Goal: Transaction & Acquisition: Purchase product/service

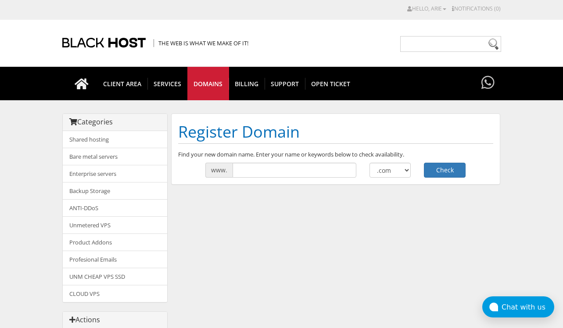
select select ".nl"
click at [370, 162] on select ".com .net .org .us .info .biz" at bounding box center [391, 169] width 42 height 15
click at [342, 174] on input "text" at bounding box center [295, 169] width 124 height 15
type input "medicatiewinkel"
click at [424, 162] on button "Check" at bounding box center [445, 169] width 42 height 15
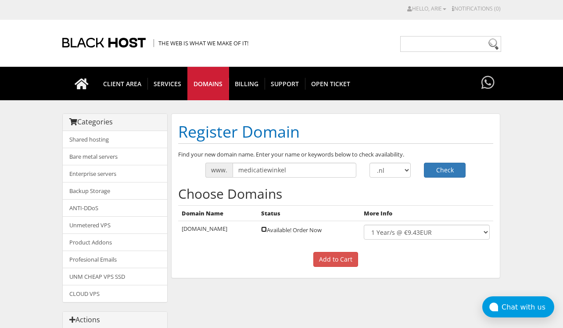
click at [267, 228] on input "checkbox" at bounding box center [264, 229] width 6 height 6
checkbox input "true"
click at [332, 256] on input "Add to Cart" at bounding box center [335, 259] width 45 height 15
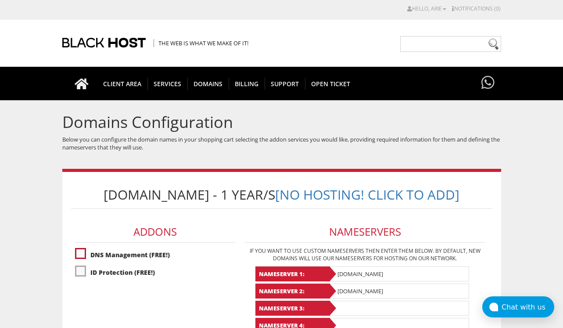
click at [112, 248] on label"] "DNS Management (FREE!)" at bounding box center [155, 254] width 160 height 15
checkbox input "true"
click at [99, 271] on label"] "ID Protection (FREE!)" at bounding box center [155, 271] width 160 height 15
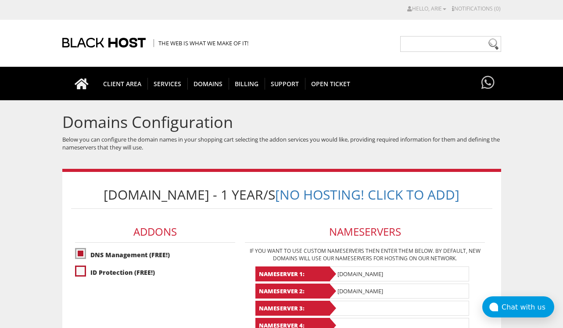
checkbox input "true"
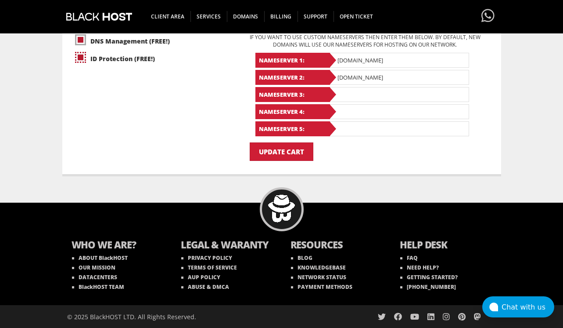
scroll to position [117, 0]
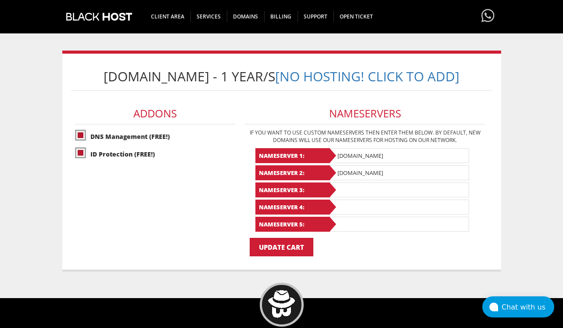
drag, startPoint x: 387, startPoint y: 155, endPoint x: 313, endPoint y: 154, distance: 74.6
click at [313, 154] on div "Nameserver 1: ns1.black.host" at bounding box center [366, 155] width 220 height 15
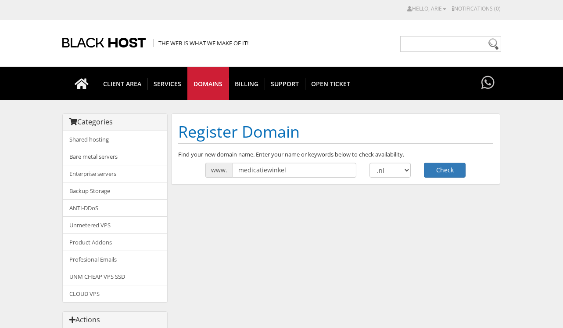
select select ".nl"
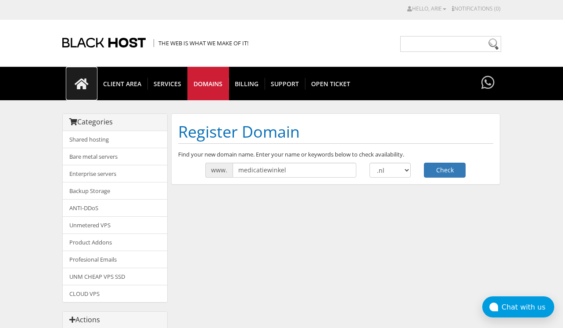
click at [76, 81] on icon at bounding box center [82, 84] width 32 height 12
click at [372, 179] on div "Register Domain Find your new domain name. Enter your name or keywords below to…" at bounding box center [335, 148] width 329 height 71
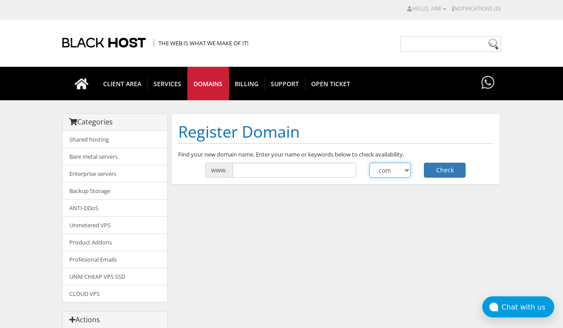
click at [380, 174] on select ".com .net .org .us .info .biz" at bounding box center [391, 169] width 42 height 15
select select ".nl"
click at [370, 162] on select ".com .net .org .us .info .biz" at bounding box center [391, 169] width 42 height 15
click at [324, 171] on input "text" at bounding box center [295, 169] width 124 height 15
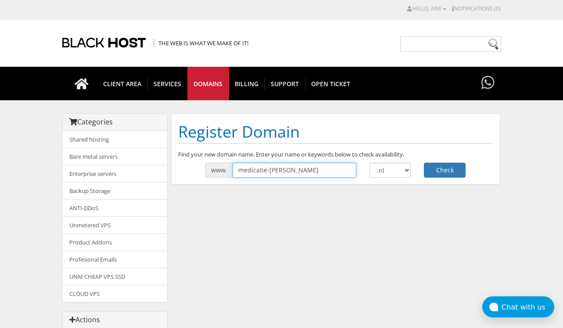
type input "medicatie-winkel"
click at [424, 162] on button "Check" at bounding box center [445, 169] width 42 height 15
click at [445, 170] on button "Check" at bounding box center [445, 169] width 42 height 15
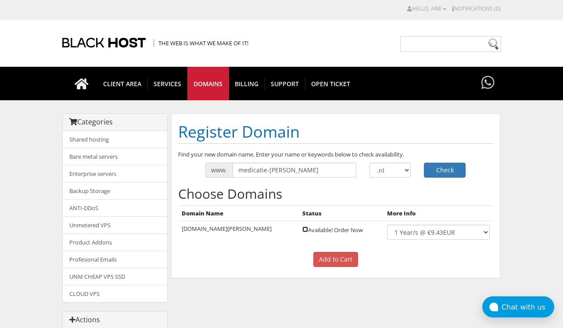
click at [302, 231] on input "checkbox" at bounding box center [305, 229] width 6 height 6
checkbox input "true"
click at [329, 253] on input "Add to Cart" at bounding box center [335, 259] width 45 height 15
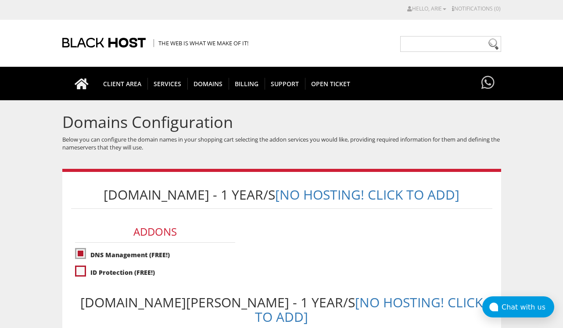
click at [119, 268] on label"] "ID Protection (FREE!)" at bounding box center [155, 271] width 160 height 15
checkbox input "true"
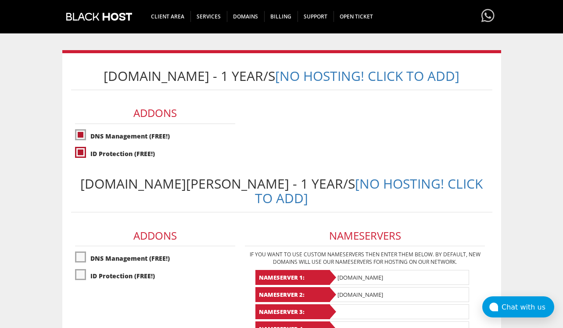
scroll to position [122, 0]
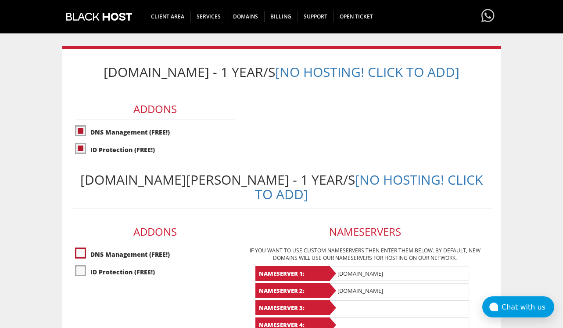
click at [136, 246] on label"] "DNS Management (FREE!)" at bounding box center [155, 253] width 160 height 15
checkbox input "true"
click at [131, 264] on label"] "ID Protection (FREE!)" at bounding box center [155, 271] width 160 height 15
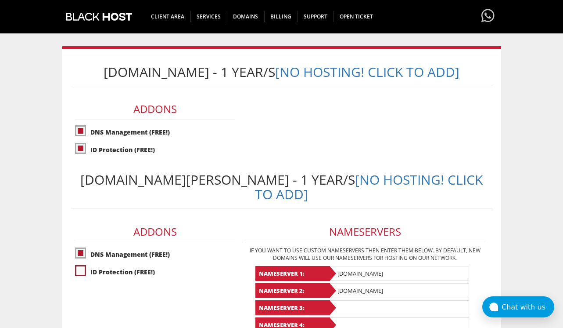
checkbox input "true"
click at [373, 266] on input "ns1.black.host" at bounding box center [399, 273] width 140 height 15
paste input "[DOMAIN_NAME]"
type input "[DOMAIN_NAME]"
click at [381, 283] on input "ns2.black.host" at bounding box center [399, 290] width 140 height 15
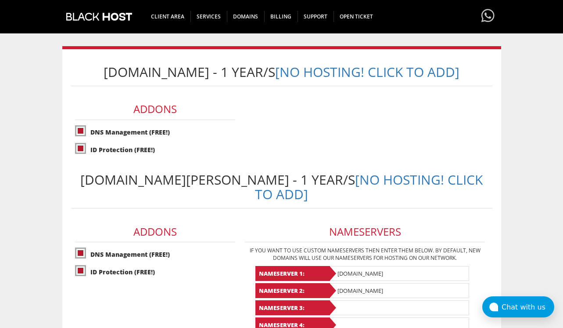
paste input "sloan.ns.cloudflare.com"
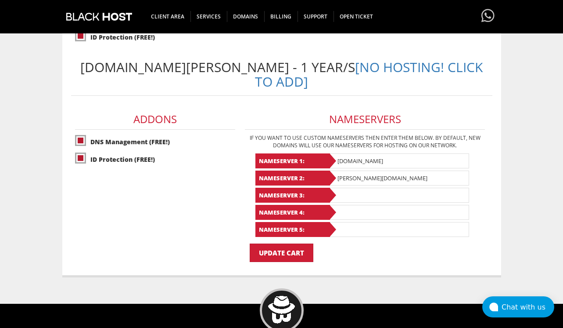
scroll to position [264, 0]
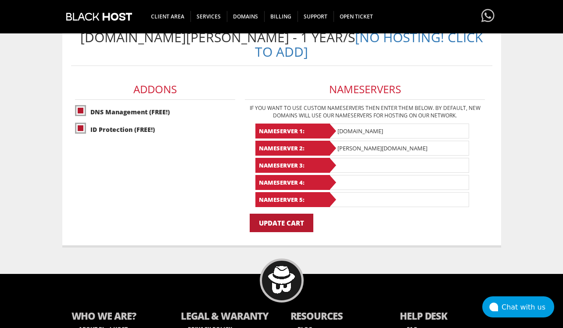
type input "sloan.ns.cloudflare.com"
click at [295, 213] on input "Update Cart" at bounding box center [282, 222] width 64 height 18
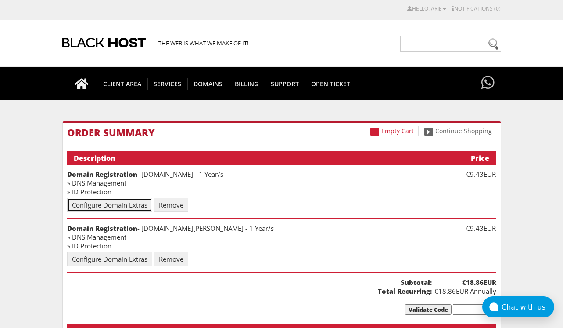
click at [131, 204] on link "Configure Domain Extras" at bounding box center [109, 205] width 85 height 14
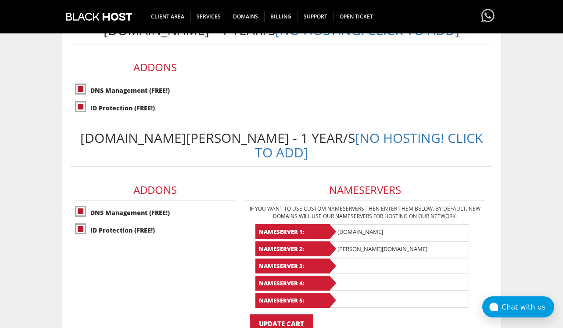
scroll to position [320, 0]
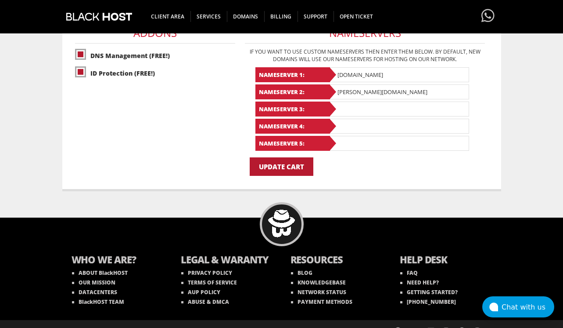
click at [288, 157] on input "Update Cart" at bounding box center [282, 166] width 64 height 18
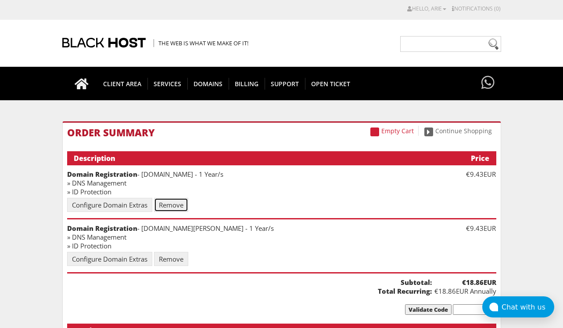
click at [185, 207] on link "Remove" at bounding box center [171, 205] width 34 height 14
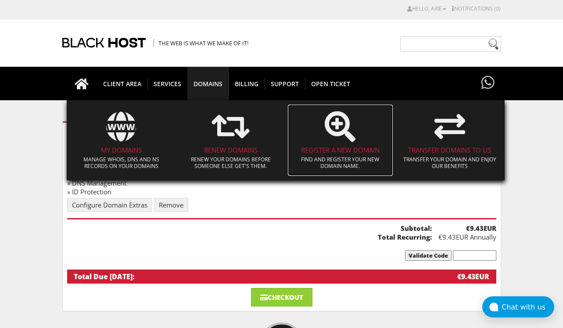
click at [340, 139] on icon at bounding box center [340, 126] width 31 height 31
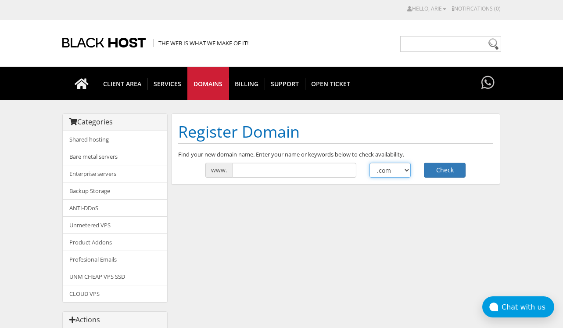
click at [390, 169] on select ".com .net .org .us .info .biz" at bounding box center [391, 169] width 42 height 15
select select ".nl"
click at [370, 162] on select ".com .net .org .us .info .biz" at bounding box center [391, 169] width 42 height 15
click at [273, 172] on input "text" at bounding box center [295, 169] width 124 height 15
type input "medicatiewinkel"
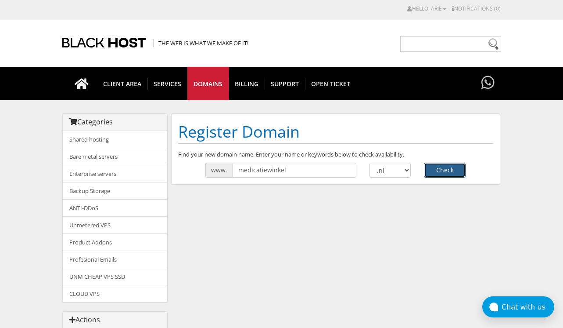
click at [453, 173] on button "Check" at bounding box center [445, 169] width 42 height 15
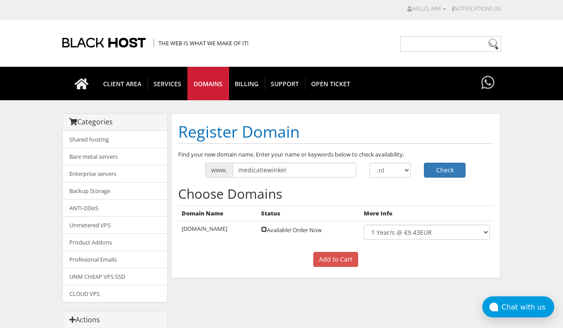
click at [267, 229] on input "checkbox" at bounding box center [264, 229] width 6 height 6
checkbox input "true"
click at [332, 256] on input "Add to Cart" at bounding box center [335, 259] width 45 height 15
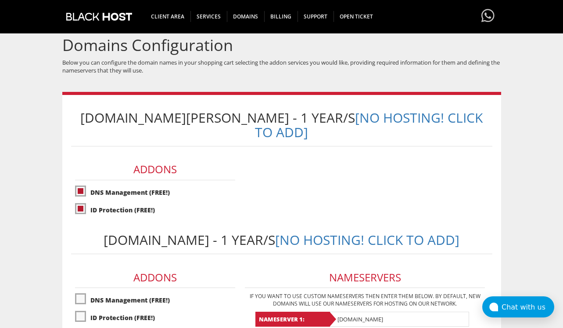
scroll to position [213, 0]
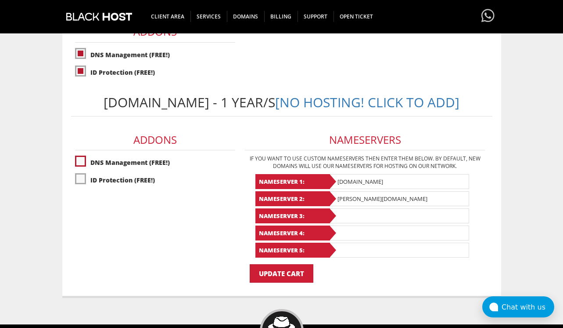
click at [86, 155] on label"] "DNS Management (FREE!)" at bounding box center [155, 162] width 160 height 15
checkbox input "true"
click at [87, 172] on label"] "ID Protection (FREE!)" at bounding box center [155, 179] width 160 height 15
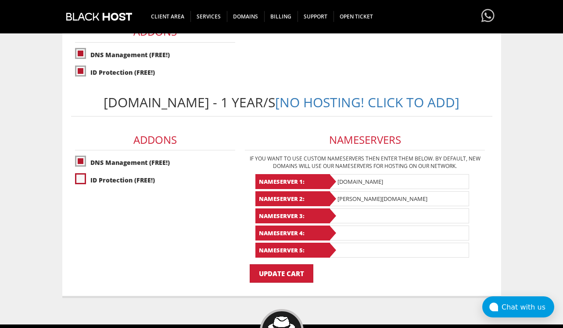
checkbox input "true"
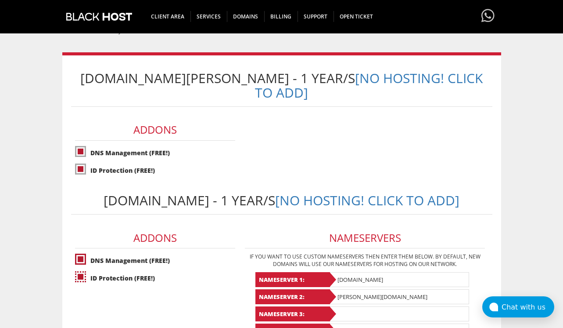
scroll to position [223, 0]
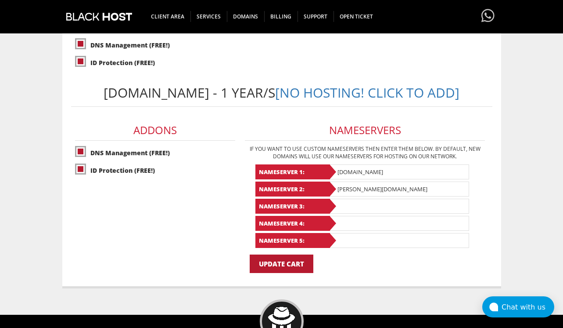
click at [287, 254] on input "Update Cart" at bounding box center [282, 263] width 64 height 18
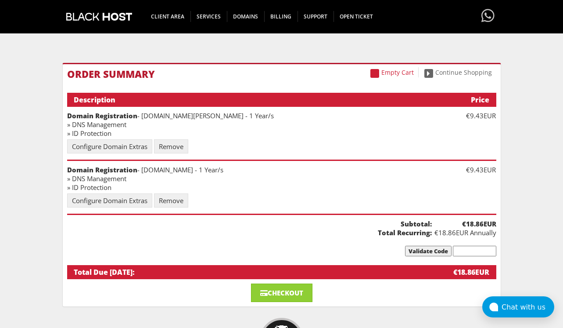
scroll to position [104, 0]
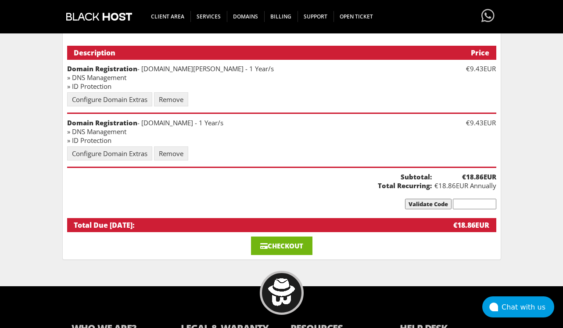
click at [296, 246] on link "Checkout" at bounding box center [281, 245] width 61 height 18
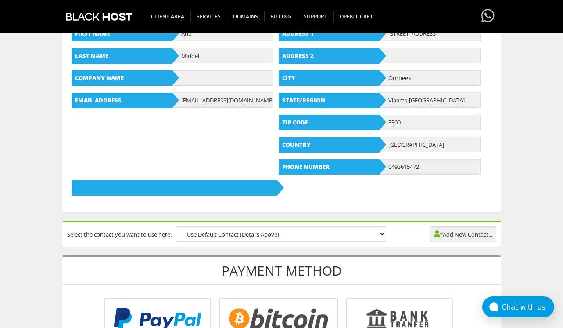
scroll to position [180, 0]
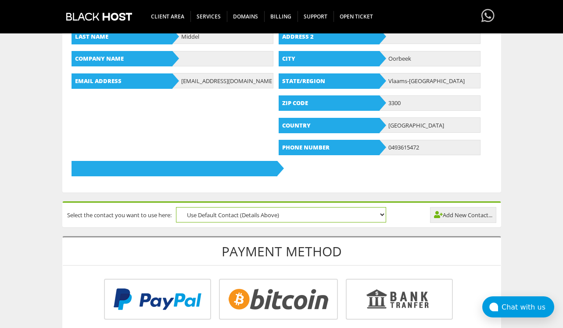
click at [322, 215] on select "Use Default Contact (Details Above)" at bounding box center [281, 214] width 210 height 15
click at [179, 207] on select "Use Default Contact (Details Above)" at bounding box center [281, 214] width 210 height 15
click at [343, 183] on form "Your Details Create an account with us . . . First Name Arie Last Name Middel C…" at bounding box center [282, 71] width 438 height 241
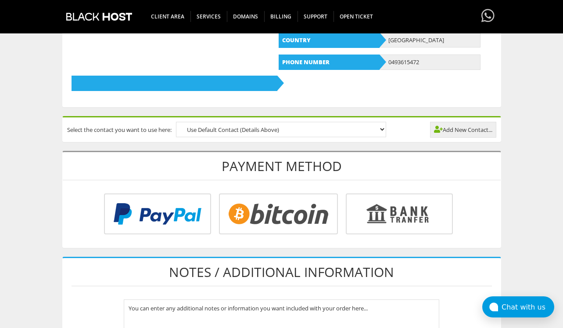
scroll to position [298, 0]
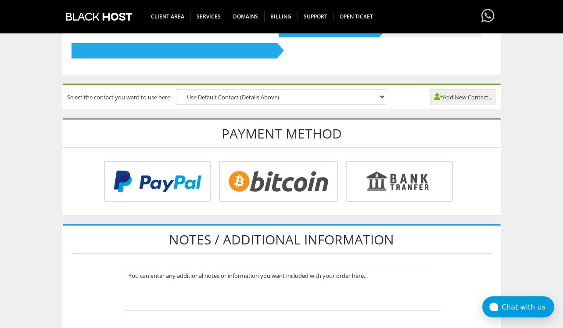
click at [210, 184] on input "radio" at bounding box center [156, 182] width 107 height 41
radio input "true"
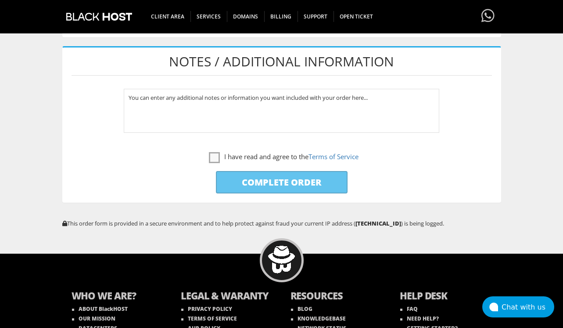
scroll to position [446, 0]
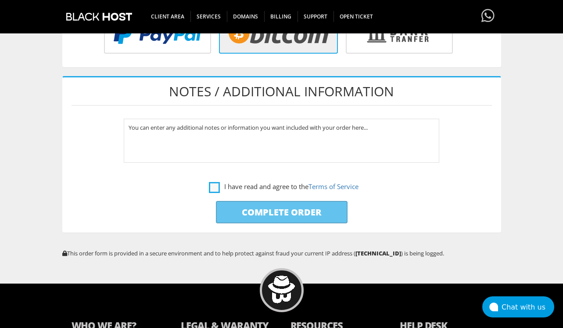
click at [213, 188] on label "I have read and agree to the Terms of Service" at bounding box center [284, 186] width 150 height 11
checkbox input "true"
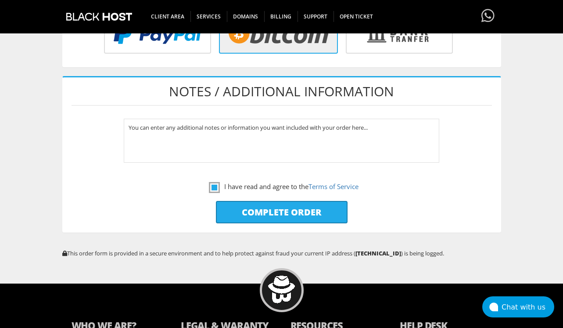
click at [243, 210] on input "Complete Order" at bounding box center [282, 212] width 132 height 22
type input "Please Wait..."
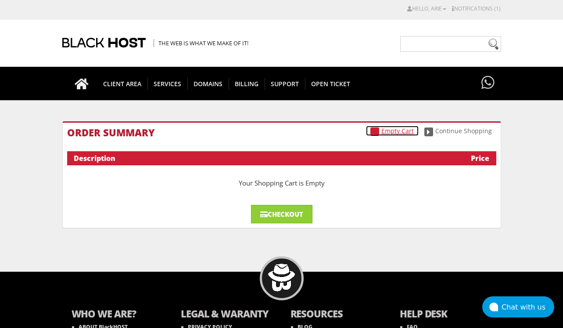
click at [400, 129] on link "Empty Cart" at bounding box center [392, 131] width 53 height 10
click at [429, 10] on link "Hello, Arie" at bounding box center [426, 8] width 39 height 7
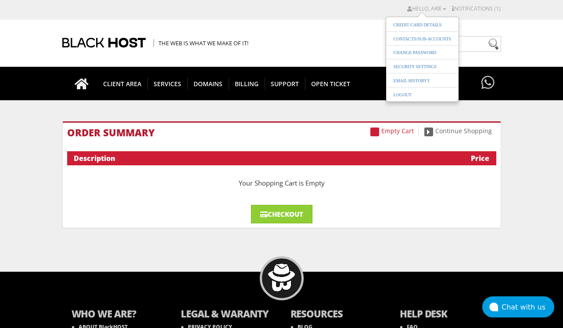
click at [315, 133] on h1 "Order Summary" at bounding box center [281, 132] width 429 height 11
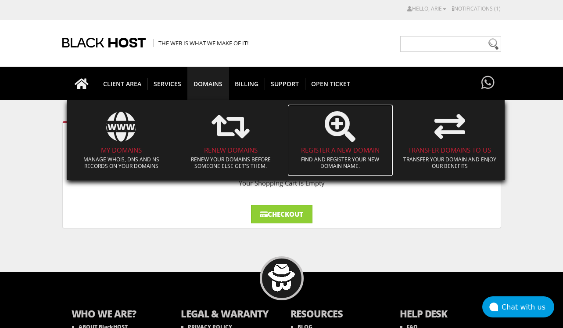
click at [322, 139] on span at bounding box center [340, 127] width 97 height 40
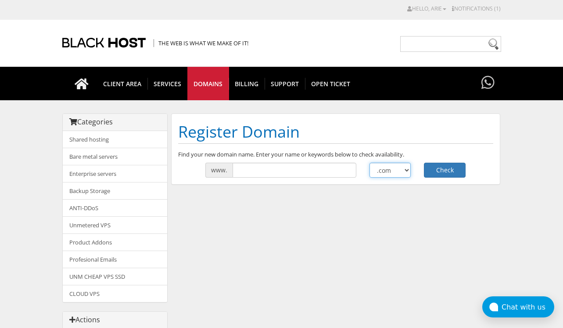
click at [375, 171] on select ".com .net .org .us .info .biz" at bounding box center [391, 169] width 42 height 15
select select ".nl"
click at [370, 162] on select ".com .net .org .us .info .biz" at bounding box center [391, 169] width 42 height 15
click at [309, 175] on input "text" at bounding box center [295, 169] width 124 height 15
type input "medicatie-[PERSON_NAME]"
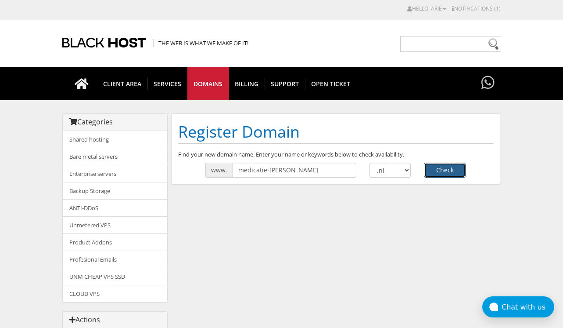
click at [453, 169] on button "Check" at bounding box center [445, 169] width 42 height 15
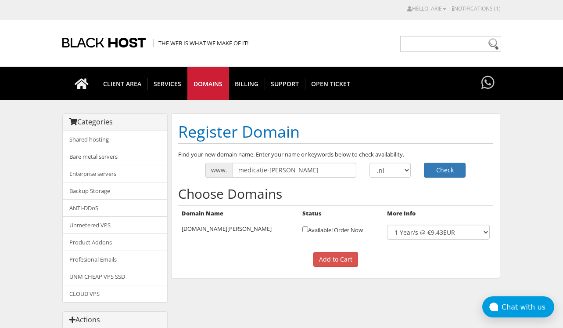
click at [299, 224] on td "Available! Order Now" at bounding box center [341, 232] width 84 height 22
click at [302, 227] on input "checkbox" at bounding box center [305, 229] width 6 height 6
checkbox input "true"
click at [330, 256] on input "Add to Cart" at bounding box center [335, 259] width 45 height 15
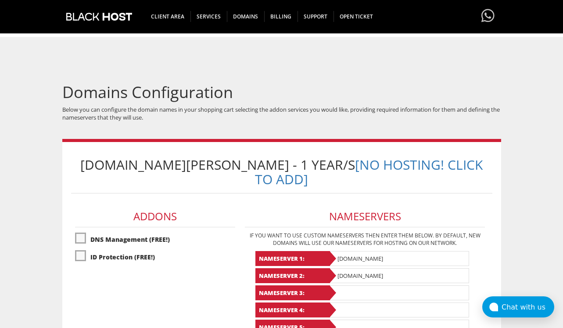
scroll to position [103, 0]
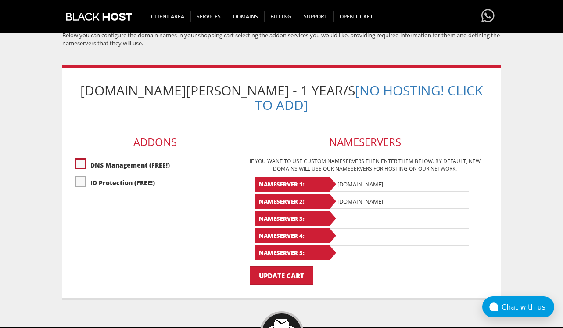
click at [150, 157] on label"] "DNS Management (FREE!)" at bounding box center [155, 164] width 160 height 15
checkbox input "true"
click at [131, 175] on label"] "ID Protection (FREE!)" at bounding box center [155, 182] width 160 height 15
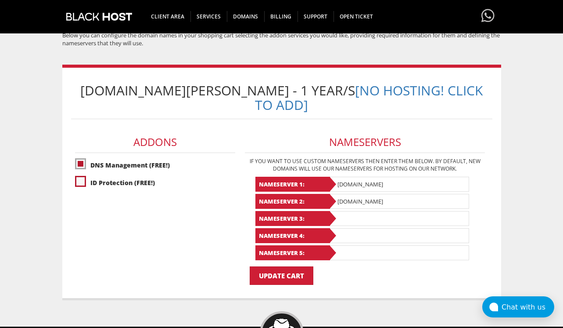
checkbox input "true"
click at [423, 176] on input "ns1.black.host" at bounding box center [399, 183] width 140 height 15
paste input "ernest.ns.cloudflare.com"
type input "[DOMAIN_NAME]"
click at [360, 194] on input "ns2.black.host" at bounding box center [399, 201] width 140 height 15
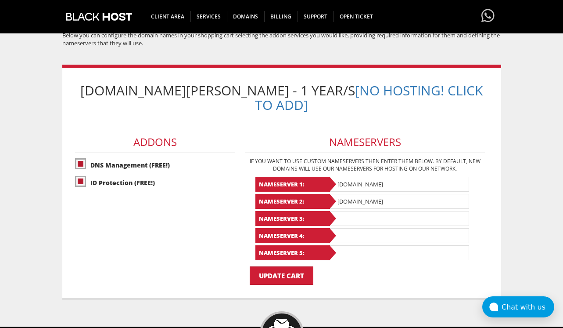
paste input "[PERSON_NAME][DOMAIN_NAME]"
type input "[PERSON_NAME][DOMAIN_NAME]"
click at [288, 266] on input "Update Cart" at bounding box center [282, 275] width 64 height 18
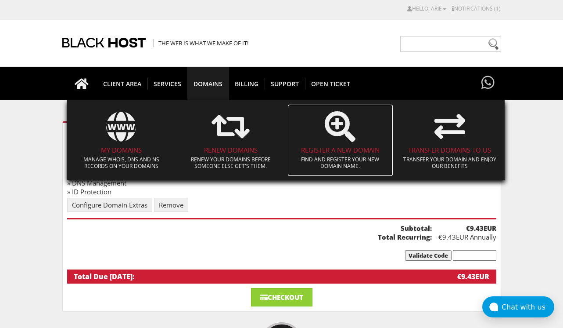
click at [344, 139] on icon at bounding box center [340, 126] width 31 height 31
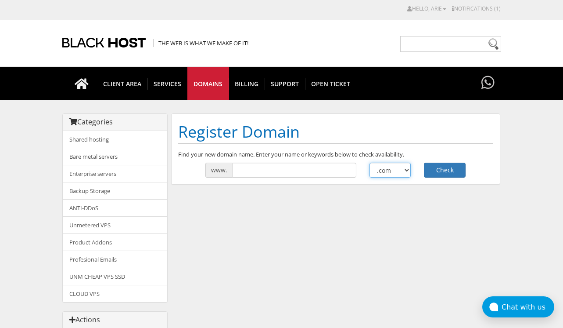
click at [381, 174] on select ".com .net .org .us .info .biz" at bounding box center [391, 169] width 42 height 15
select select ".nl"
click at [370, 162] on select ".com .net .org .us .info .biz" at bounding box center [391, 169] width 42 height 15
click at [323, 163] on input "text" at bounding box center [295, 169] width 124 height 15
type input "medicatiewinkel"
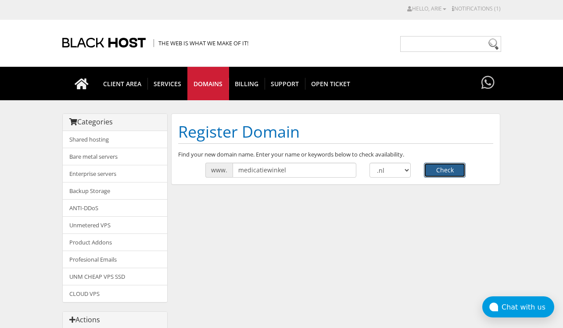
click at [439, 164] on button "Check" at bounding box center [445, 169] width 42 height 15
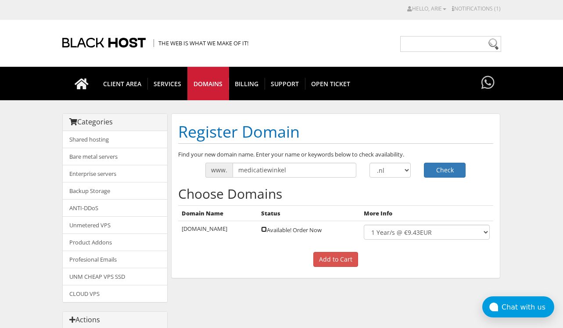
click at [267, 229] on input "checkbox" at bounding box center [264, 229] width 6 height 6
checkbox input "true"
click at [320, 254] on input "Add to Cart" at bounding box center [335, 259] width 45 height 15
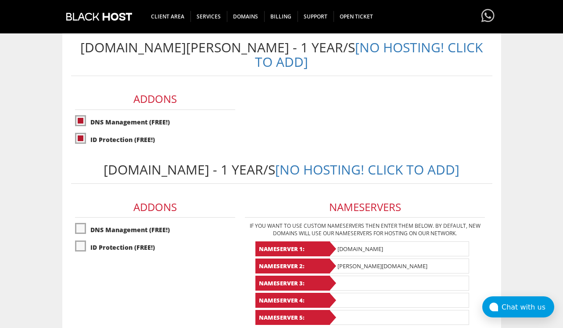
scroll to position [178, 0]
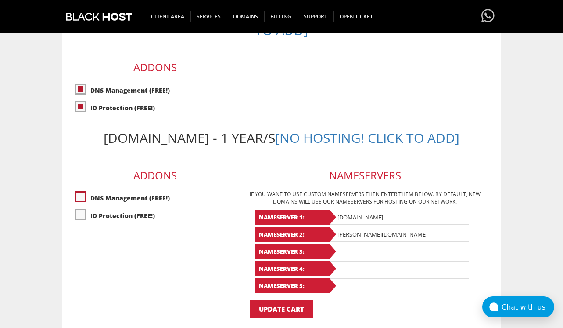
click at [148, 190] on label"] "DNS Management (FREE!)" at bounding box center [155, 197] width 160 height 15
checkbox input "true"
click at [139, 208] on label"] "ID Protection (FREE!)" at bounding box center [155, 215] width 160 height 15
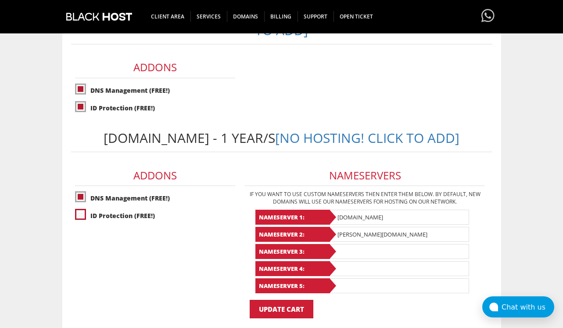
checkbox input "true"
click at [391, 209] on input "ernest.ns.cloudflare.com" at bounding box center [399, 216] width 140 height 15
click at [298, 299] on input "Update Cart" at bounding box center [282, 308] width 64 height 18
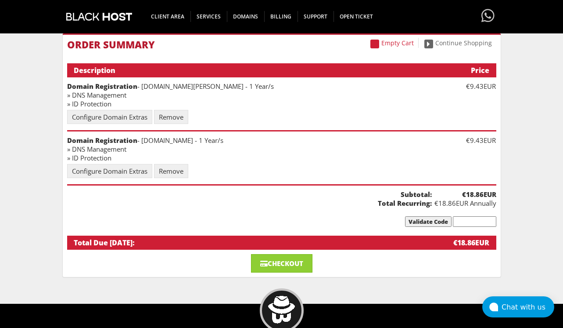
scroll to position [133, 0]
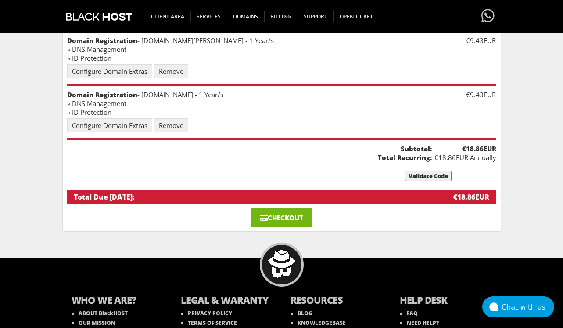
click at [297, 219] on link "Checkout" at bounding box center [281, 217] width 61 height 18
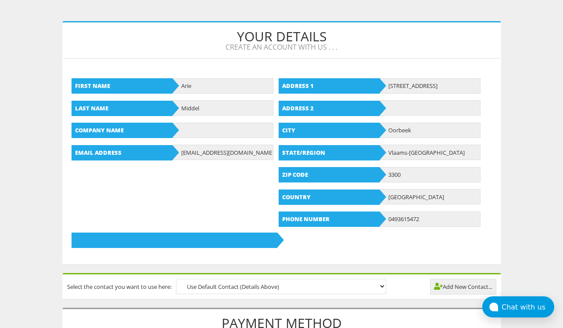
scroll to position [123, 0]
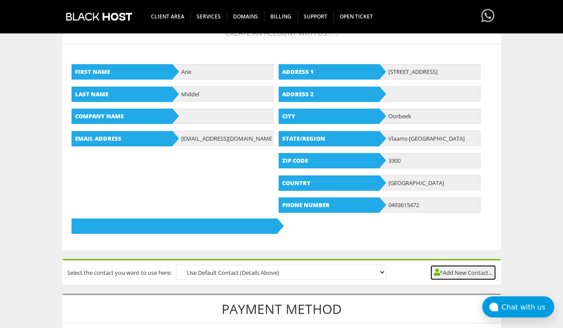
click at [468, 276] on link "Add New Contact..." at bounding box center [463, 272] width 66 height 16
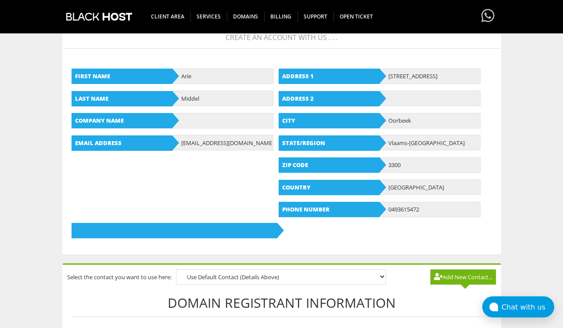
scroll to position [192, 0]
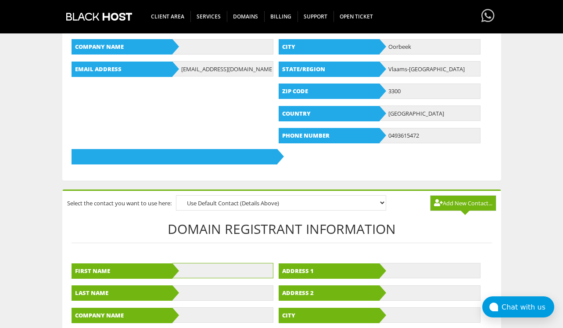
click at [199, 268] on input "text" at bounding box center [223, 270] width 101 height 15
type input "Didie"
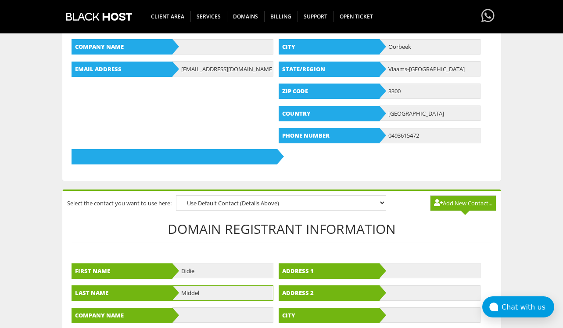
type input "Middel"
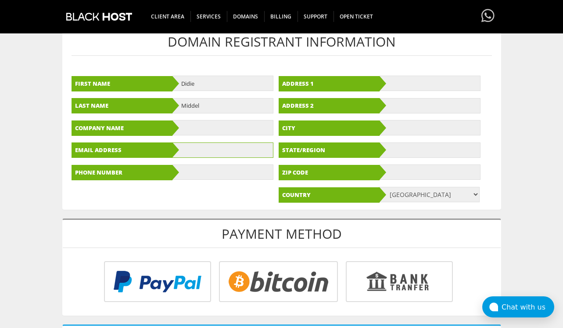
scroll to position [385, 0]
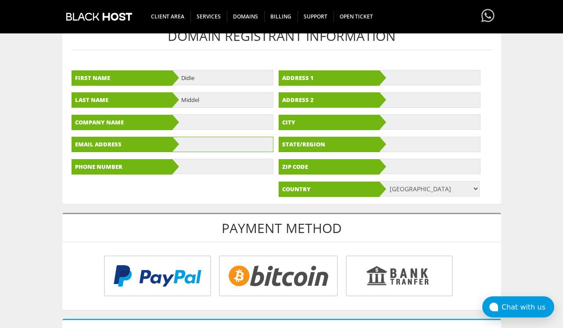
paste input "web.freckled741@silomails.com"
type input "web.freckled741@silomails.com"
click at [213, 167] on input "text" at bounding box center [223, 165] width 101 height 15
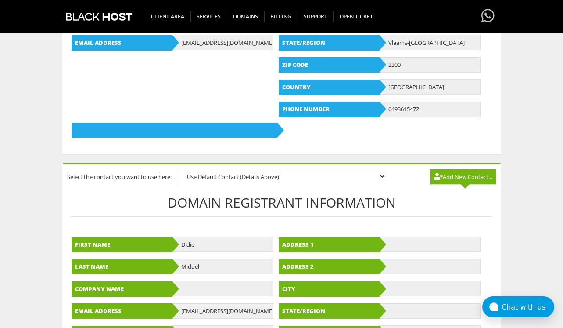
scroll to position [266, 0]
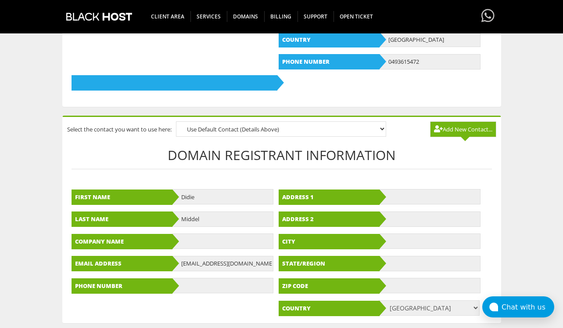
click at [205, 276] on div "First Name Didie Last Name Middel Company Name Email Address web.freckled741@si…" at bounding box center [175, 241] width 206 height 118
click at [217, 285] on input "text" at bounding box center [223, 284] width 101 height 15
paste input "0493615472"
type input "0493615472"
click at [417, 306] on select "Afghanistan Aland Islands Albania Algeria American Samoa Andorra Angola Anguill…" at bounding box center [429, 307] width 101 height 15
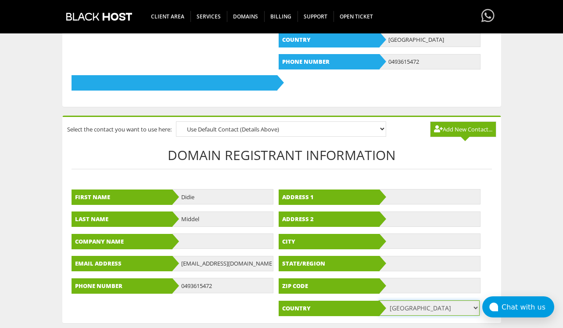
select select "BE"
click at [379, 300] on select "Afghanistan Aland Islands Albania Algeria American Samoa Andorra Angola Anguill…" at bounding box center [429, 307] width 101 height 15
click at [412, 284] on input "text" at bounding box center [430, 284] width 101 height 15
type input "3300"
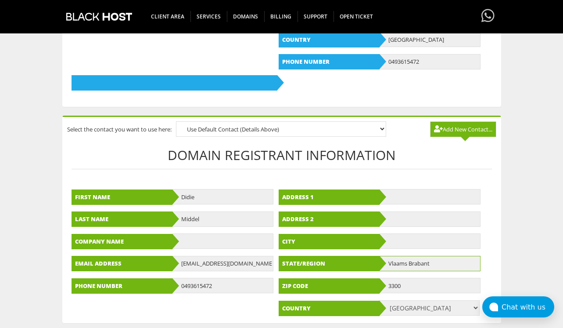
type input "Vlaams Brabant"
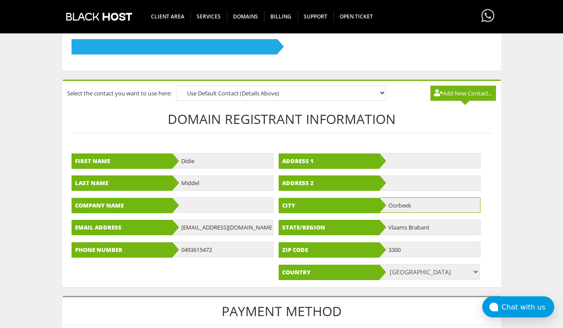
scroll to position [87, 0]
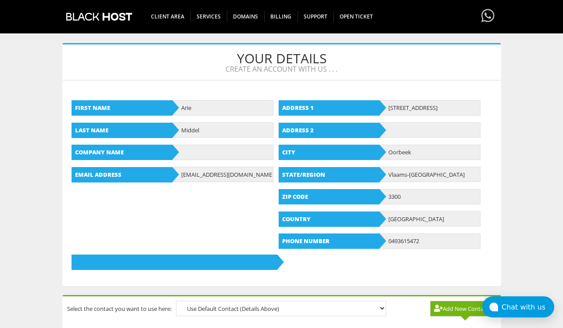
type input "Oorbeek"
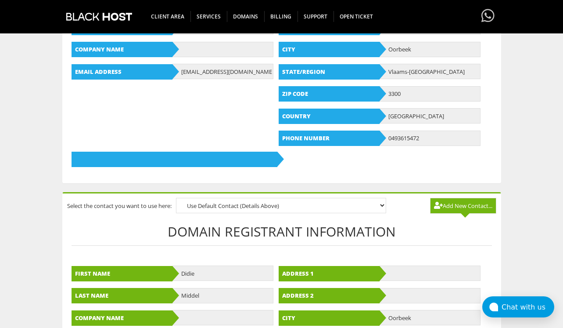
scroll to position [224, 0]
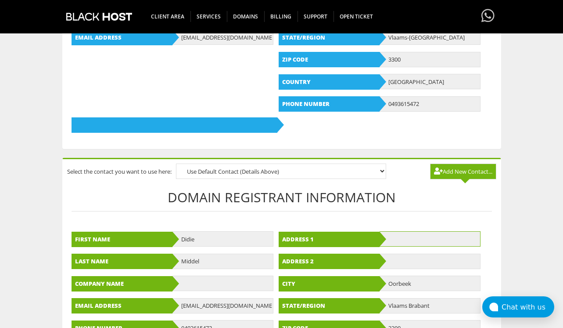
click at [403, 237] on input "text" at bounding box center [430, 238] width 101 height 15
paste input "Rue Bois des Fosses 266"
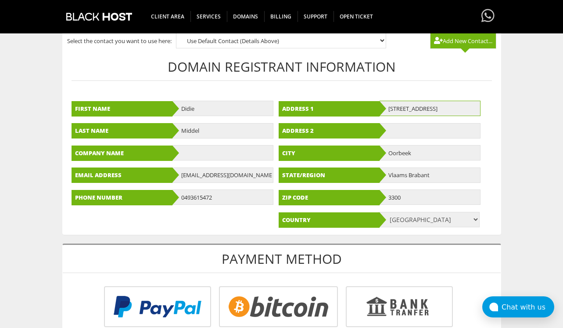
scroll to position [393, 0]
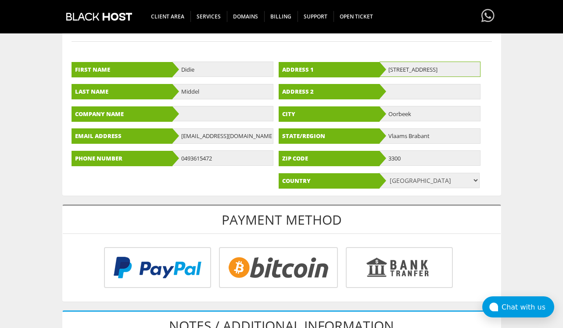
type input "Rue Bois des Fosses 266"
click at [210, 266] on input "radio" at bounding box center [156, 268] width 107 height 41
radio input "true"
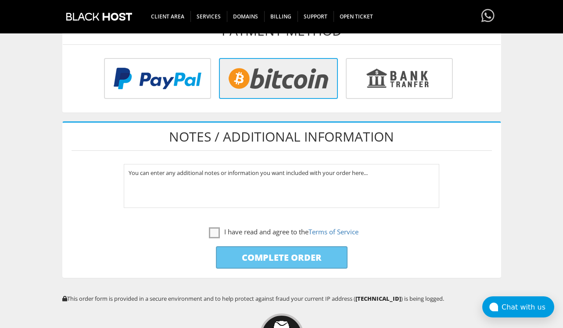
scroll to position [599, 0]
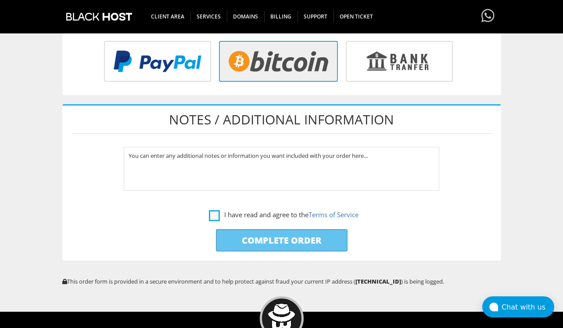
click at [218, 213] on label "I have read and agree to the Terms of Service" at bounding box center [284, 214] width 150 height 11
checkbox input "true"
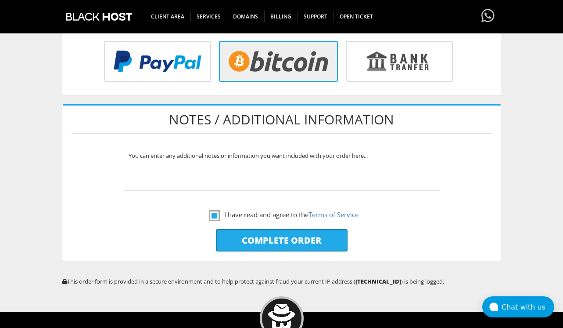
click at [247, 239] on input "Complete Order" at bounding box center [282, 240] width 132 height 22
type input "Please Wait..."
